Goal: Find specific page/section: Find specific page/section

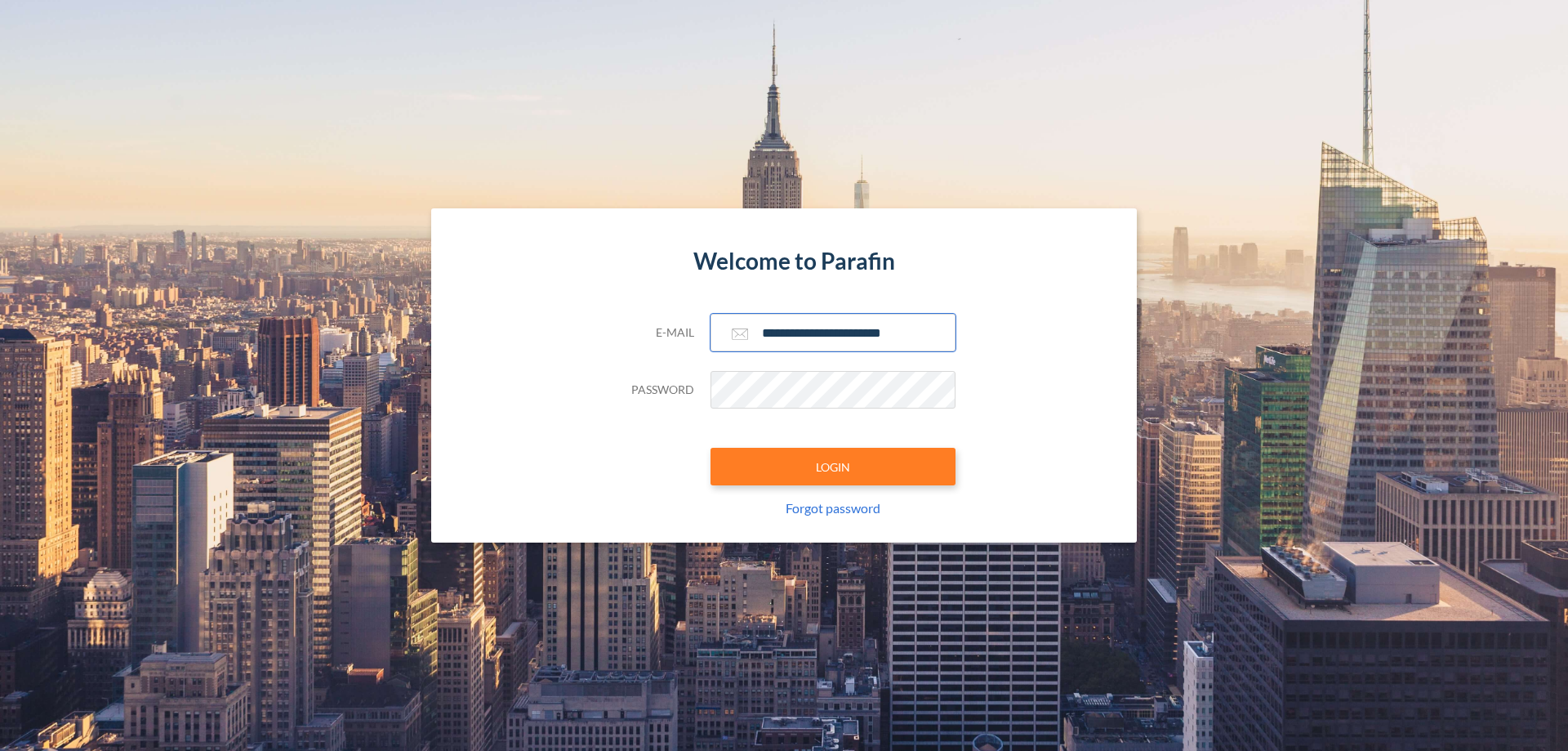
type input "**********"
click at [833, 467] on button "LOGIN" at bounding box center [833, 467] width 245 height 38
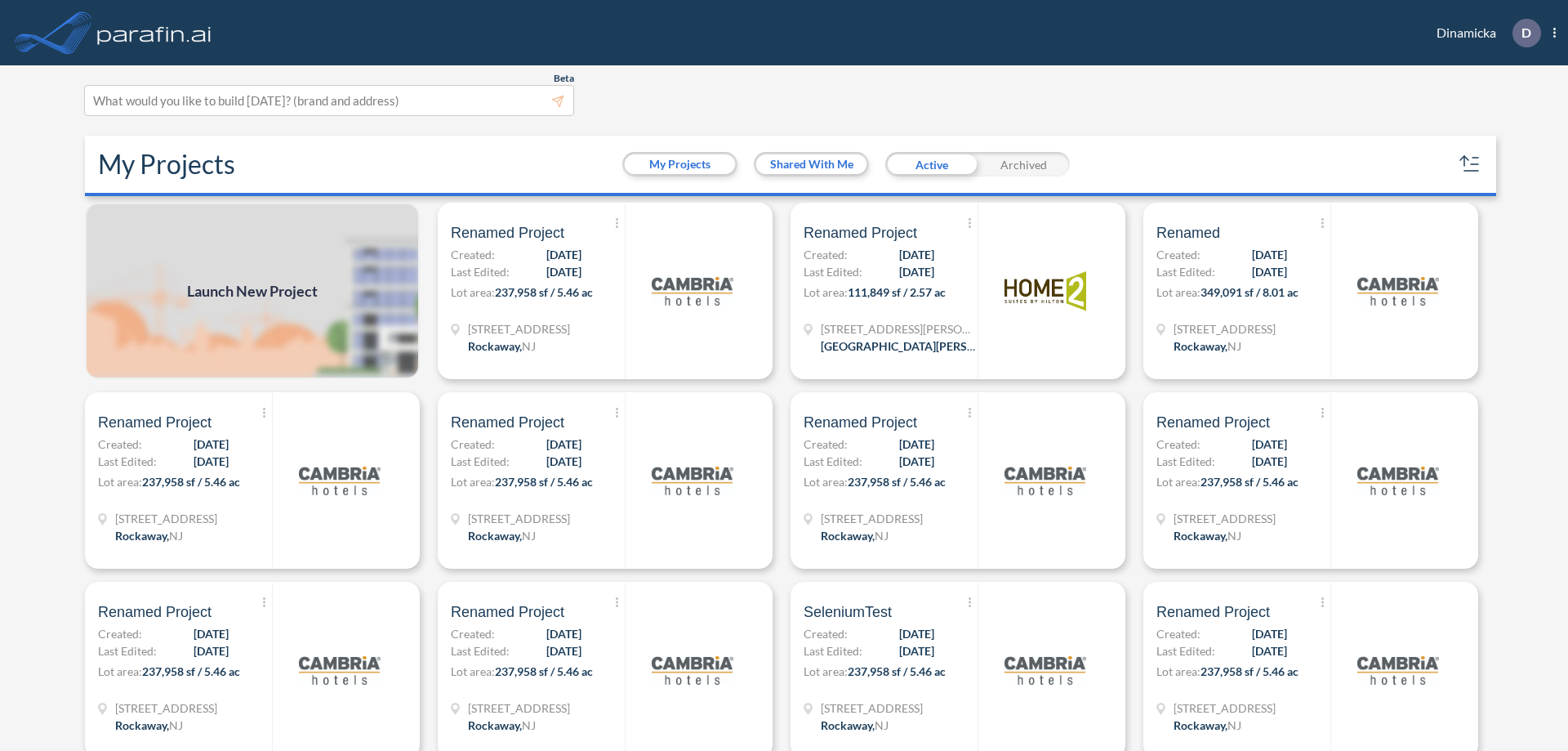
scroll to position [4, 0]
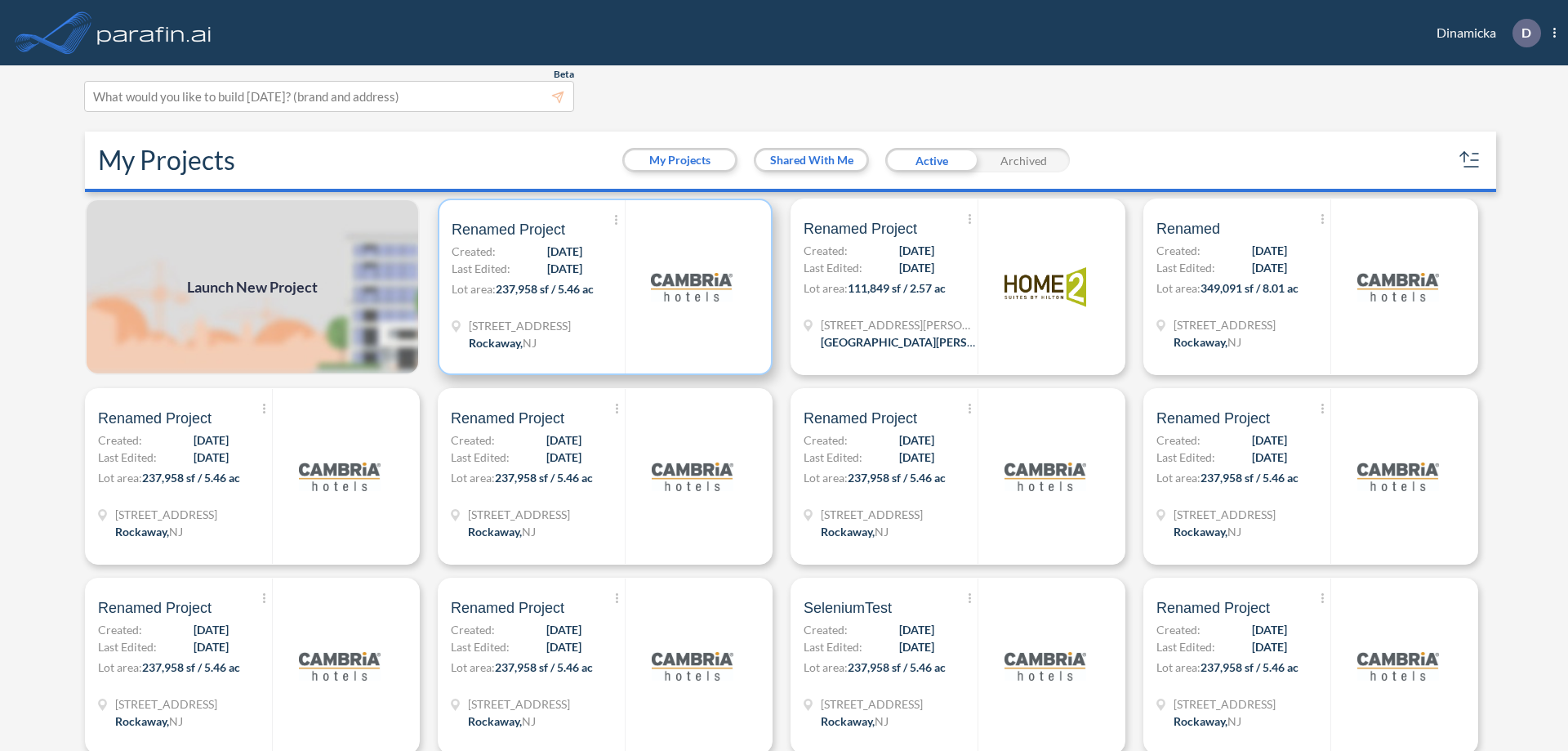
click at [602, 287] on p "Lot area: 237,958 sf / 5.46 ac" at bounding box center [539, 293] width 173 height 24
